Goal: Task Accomplishment & Management: Use online tool/utility

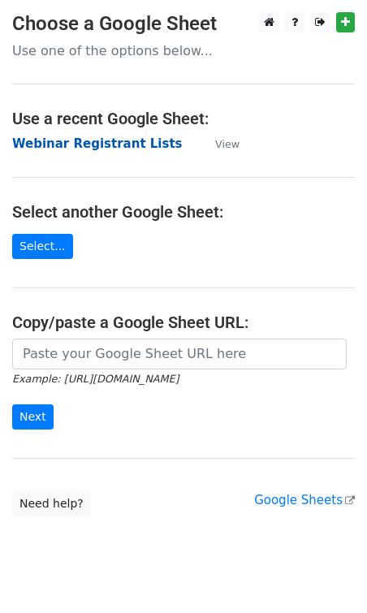
click at [25, 150] on strong "Webinar Registrant Lists" at bounding box center [97, 143] width 170 height 15
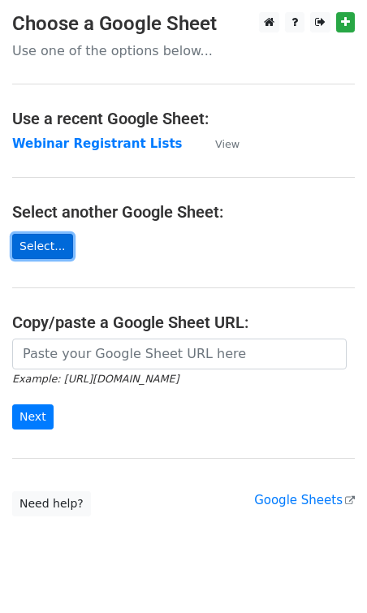
click at [44, 241] on link "Select..." at bounding box center [42, 246] width 61 height 25
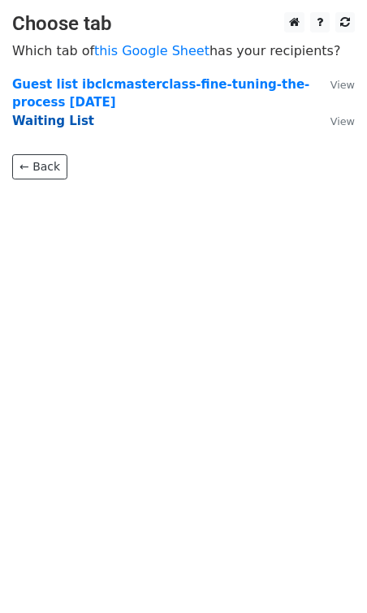
click at [61, 118] on strong "Waiting List" at bounding box center [53, 121] width 82 height 15
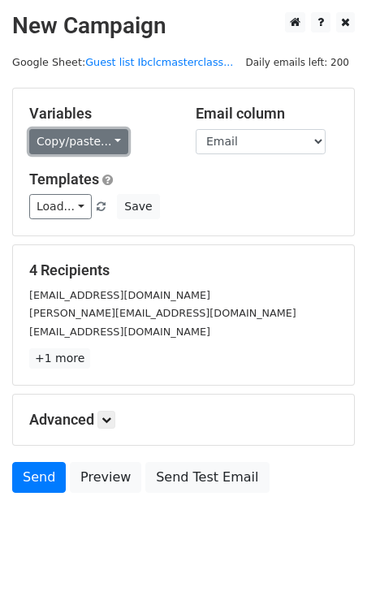
click at [75, 148] on link "Copy/paste..." at bounding box center [78, 141] width 99 height 25
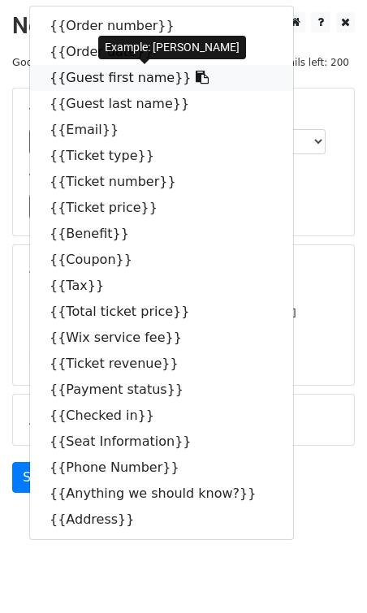
click at [102, 87] on link "{{Guest first name}}" at bounding box center [161, 78] width 263 height 26
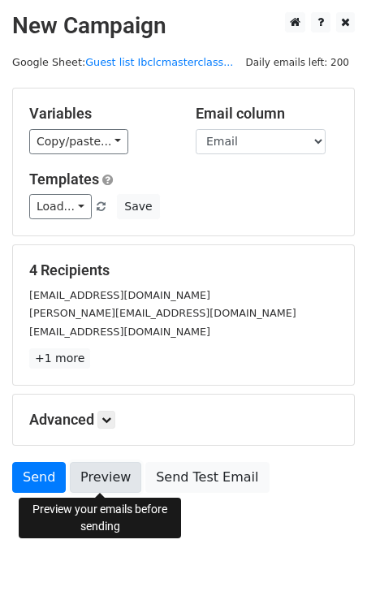
click at [105, 475] on link "Preview" at bounding box center [105, 477] width 71 height 31
click at [105, 479] on link "Preview" at bounding box center [105, 477] width 71 height 31
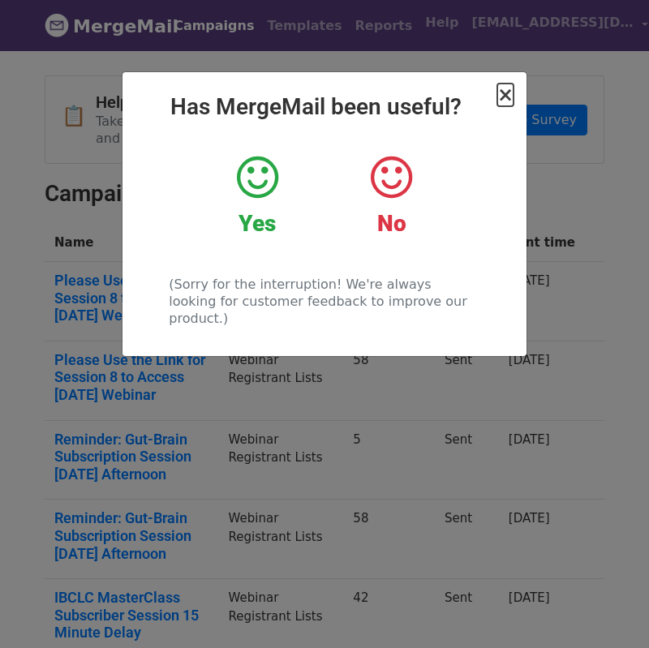
click at [511, 91] on span "×" at bounding box center [505, 95] width 16 height 23
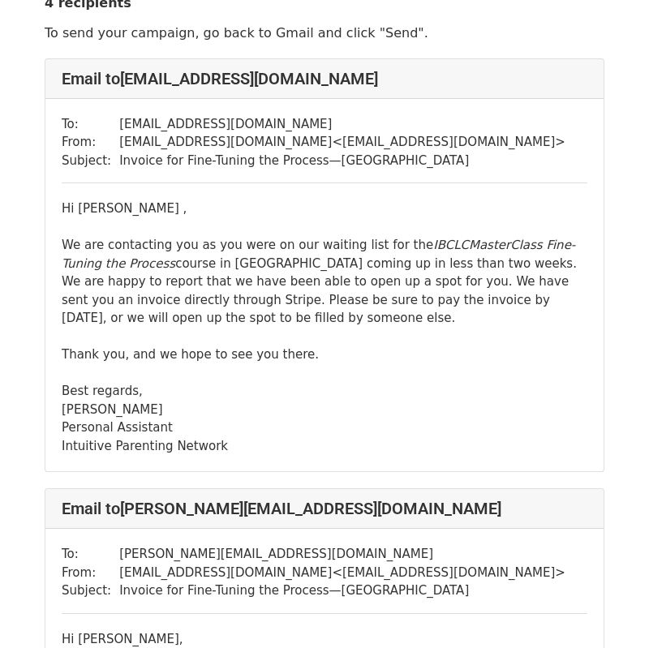
scroll to position [37, 0]
